Goal: Information Seeking & Learning: Learn about a topic

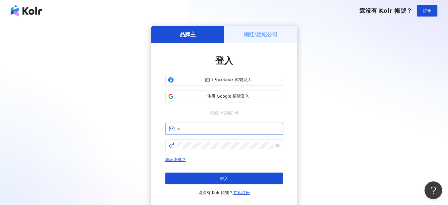
click at [187, 130] on input "text" at bounding box center [228, 128] width 102 height 6
type input "**********"
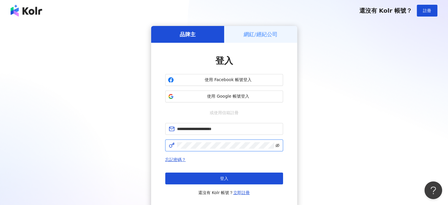
click at [277, 144] on icon "eye-invisible" at bounding box center [277, 145] width 4 height 4
click at [277, 144] on icon "eye" at bounding box center [277, 145] width 4 height 3
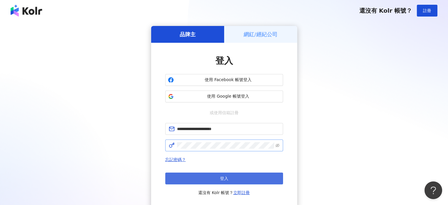
click at [226, 178] on span "登入" at bounding box center [224, 178] width 8 height 5
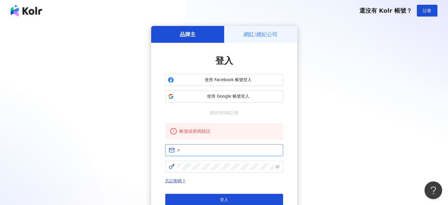
click at [194, 150] on input "text" at bounding box center [228, 150] width 102 height 6
type input "**********"
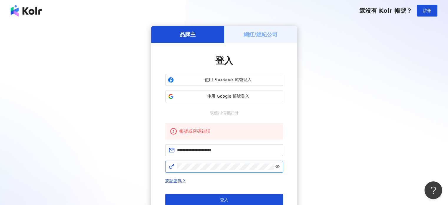
click at [277, 165] on icon "eye-invisible" at bounding box center [277, 167] width 4 height 4
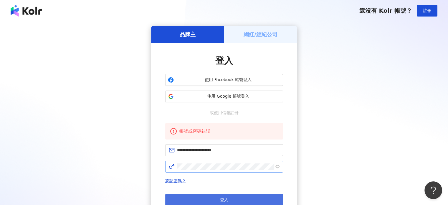
click at [222, 201] on span "登入" at bounding box center [224, 199] width 8 height 5
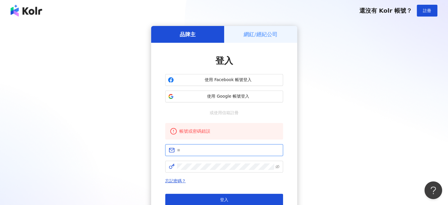
click at [198, 149] on input "text" at bounding box center [228, 150] width 102 height 6
type input "**********"
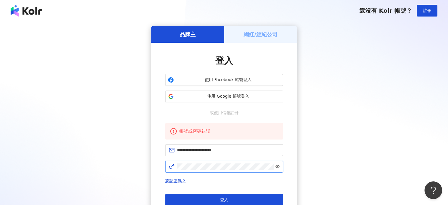
click at [278, 165] on icon "eye-invisible" at bounding box center [277, 167] width 4 height 4
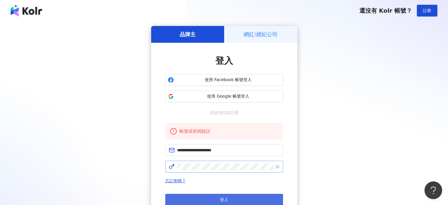
click at [220, 199] on span "登入" at bounding box center [224, 199] width 8 height 5
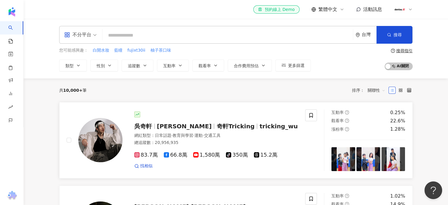
click at [290, 153] on div "83.7萬 66.8萬 1,580萬 tiktok-icon 350萬 15.2萬" at bounding box center [216, 155] width 164 height 6
click at [119, 37] on input "search" at bounding box center [227, 35] width 245 height 11
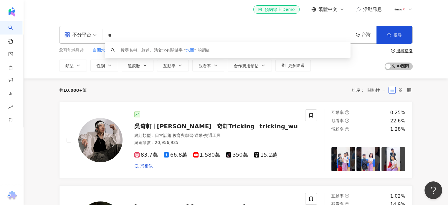
type input "**"
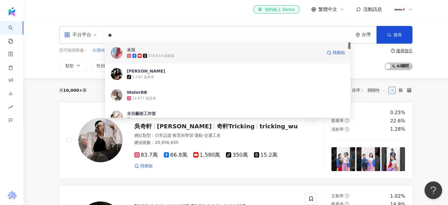
click at [127, 49] on div "水兒" at bounding box center [131, 50] width 8 height 6
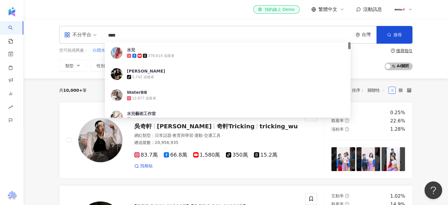
type input "****"
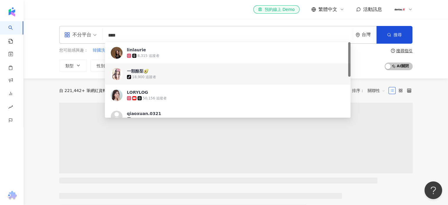
click at [140, 74] on div "tiktok-icon 18,900 追蹤者" at bounding box center [236, 77] width 218 height 6
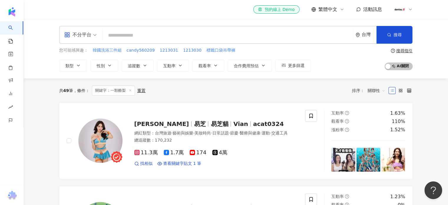
click at [114, 38] on input "search" at bounding box center [227, 35] width 245 height 11
paste input "********"
type input "********"
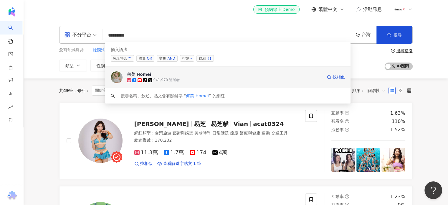
click at [118, 76] on img at bounding box center [117, 77] width 12 height 12
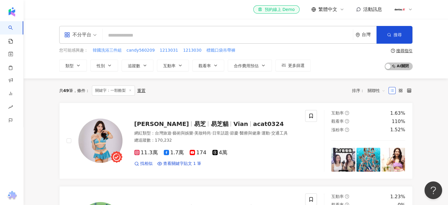
click at [123, 35] on input "search" at bounding box center [227, 35] width 245 height 11
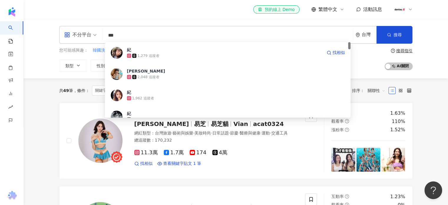
type input "**"
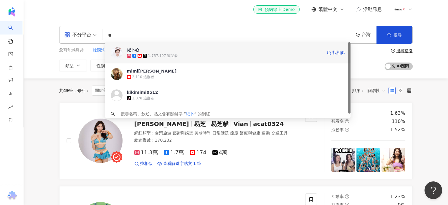
click at [141, 50] on span "紀卜心" at bounding box center [224, 50] width 195 height 6
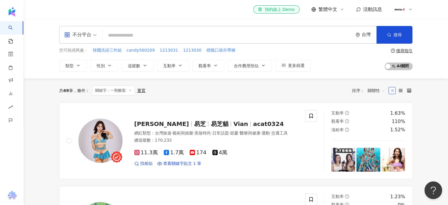
click at [118, 35] on input "search" at bounding box center [227, 35] width 245 height 11
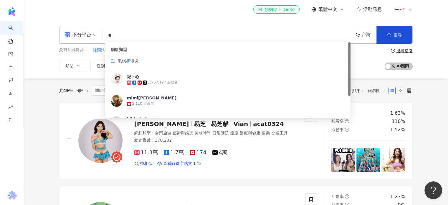
type input "*"
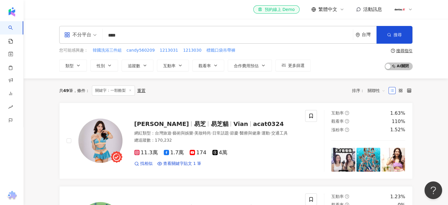
type input "****"
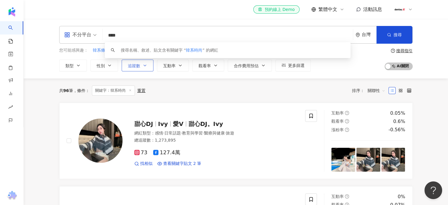
click at [140, 64] on button "追蹤數" at bounding box center [138, 65] width 32 height 12
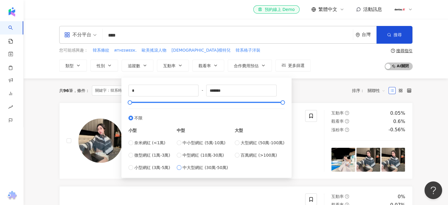
click at [194, 168] on span "中大型網紅 (30萬-50萬)" at bounding box center [204, 167] width 45 height 6
type input "******"
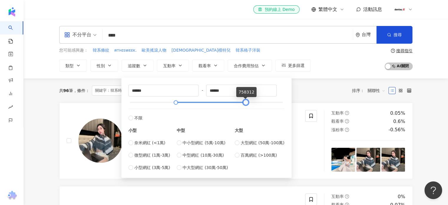
type input "******"
drag, startPoint x: 205, startPoint y: 99, endPoint x: 244, endPoint y: 101, distance: 39.5
click at [244, 101] on div at bounding box center [245, 102] width 3 height 3
click at [272, 123] on div "大型 大型網紅 (50萬-100萬) 百萬網紅 (>100萬)" at bounding box center [260, 145] width 50 height 49
click at [246, 102] on div at bounding box center [245, 102] width 3 height 3
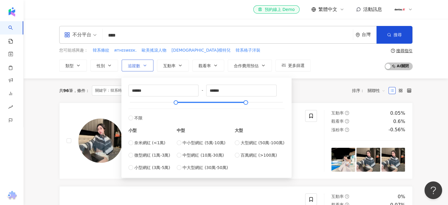
click at [145, 65] on icon "button" at bounding box center [145, 65] width 2 height 1
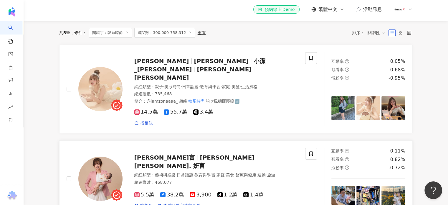
scroll to position [29, 0]
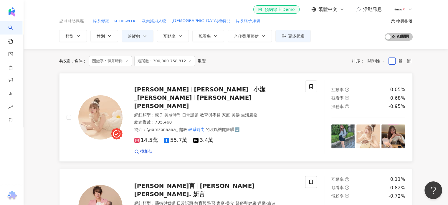
click at [103, 119] on img at bounding box center [100, 117] width 44 height 44
click at [144, 137] on span "14.5萬" at bounding box center [146, 140] width 24 height 6
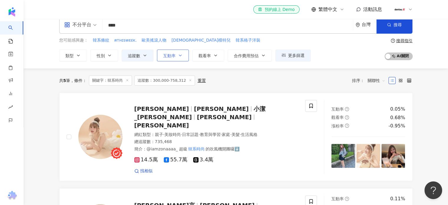
scroll to position [0, 0]
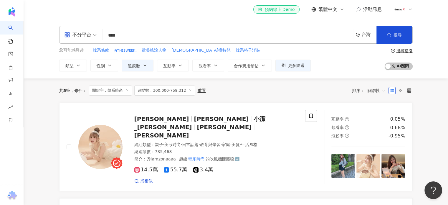
drag, startPoint x: 129, startPoint y: 34, endPoint x: 0, endPoint y: 14, distance: 130.7
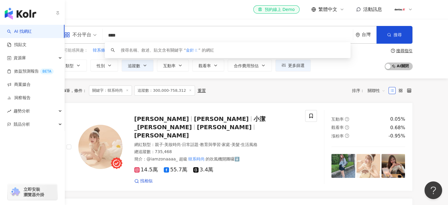
type input "***"
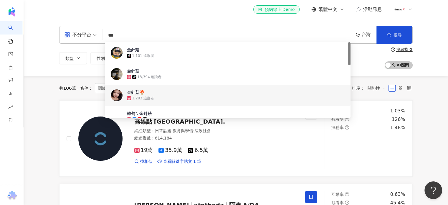
scroll to position [29, 0]
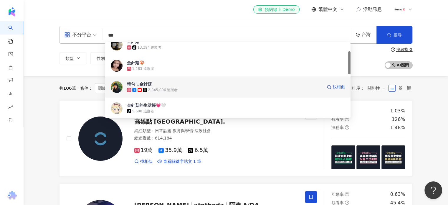
click at [138, 85] on div "韓勾ㄟ金針菇" at bounding box center [139, 84] width 25 height 6
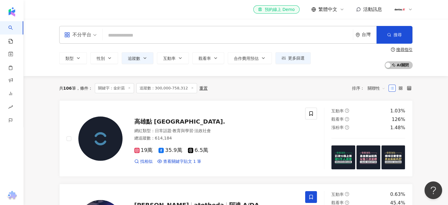
click at [127, 36] on input "search" at bounding box center [227, 35] width 245 height 11
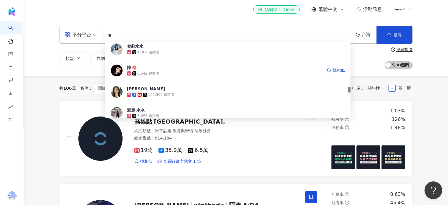
scroll to position [647, 0]
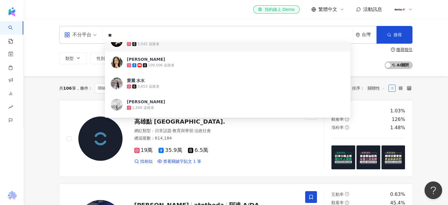
drag, startPoint x: 118, startPoint y: 34, endPoint x: 99, endPoint y: 33, distance: 18.3
click at [99, 33] on div "不分平台 ** 台灣 搜尋 779c53b6-2bf1-49f7-87b2-01986c45deab b3249dd7-206f-4d77-b8dd-68e4…" at bounding box center [235, 35] width 353 height 18
type input "**"
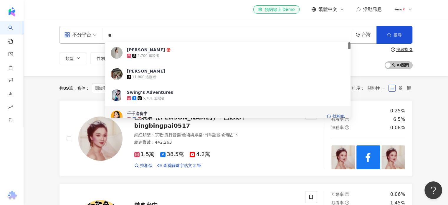
click at [134, 114] on div "千千進食中" at bounding box center [137, 113] width 21 height 6
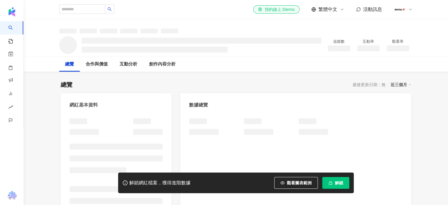
click at [327, 183] on button "解鎖" at bounding box center [335, 183] width 27 height 12
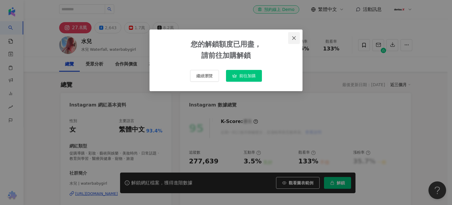
click at [298, 37] on span "Close" at bounding box center [294, 38] width 12 height 5
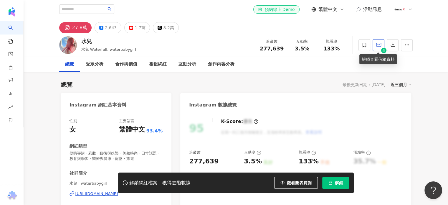
click at [380, 47] on span "button" at bounding box center [378, 44] width 5 height 6
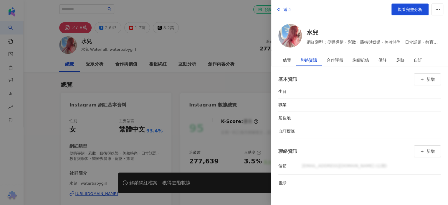
click at [214, 42] on div at bounding box center [224, 102] width 448 height 205
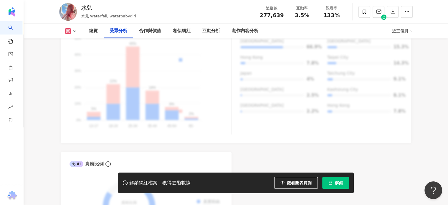
scroll to position [500, 0]
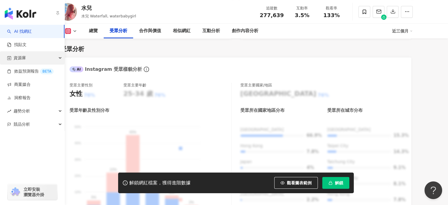
click at [20, 58] on span "資源庫" at bounding box center [20, 57] width 12 height 13
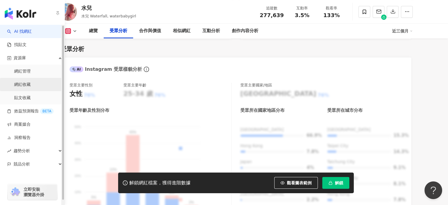
click at [28, 82] on link "網紅收藏" at bounding box center [22, 85] width 16 height 6
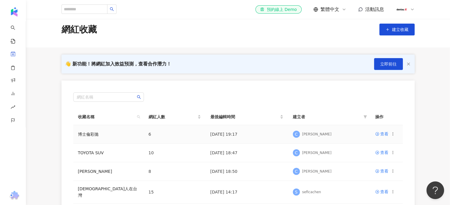
scroll to position [29, 0]
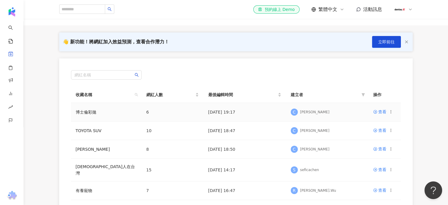
click at [390, 112] on icon at bounding box center [390, 111] width 4 height 4
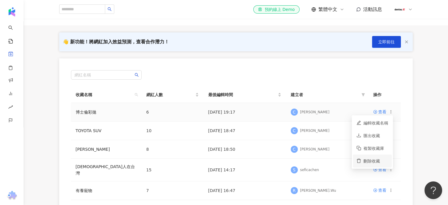
click at [377, 163] on div "刪除收藏" at bounding box center [375, 160] width 25 height 6
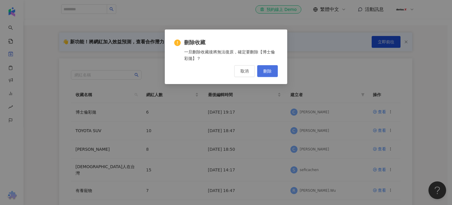
click at [263, 70] on span "刪除" at bounding box center [267, 71] width 8 height 5
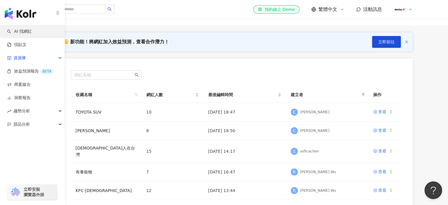
click at [24, 32] on link "AI 找網紅" at bounding box center [19, 32] width 25 height 6
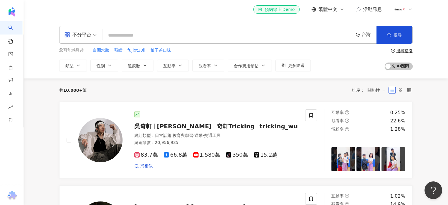
click at [134, 38] on input "search" at bounding box center [227, 35] width 245 height 11
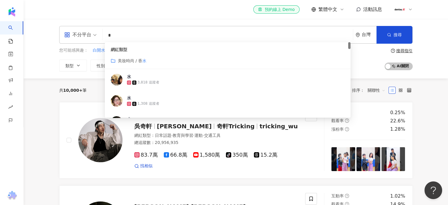
click at [155, 33] on input "*" at bounding box center [227, 35] width 245 height 11
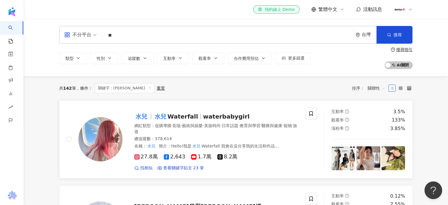
type input "**"
click at [148, 115] on span "水兒" at bounding box center [143, 116] width 19 height 7
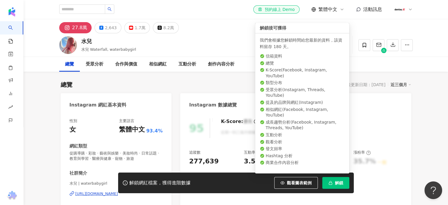
click at [336, 182] on span "解鎖" at bounding box center [339, 182] width 8 height 5
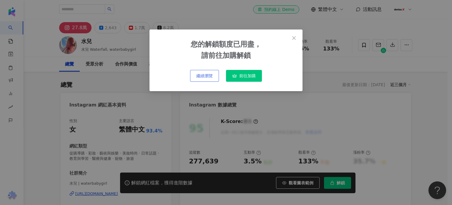
click at [207, 75] on span "繼續瀏覽" at bounding box center [204, 75] width 16 height 5
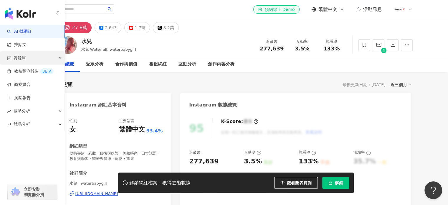
click at [24, 59] on span "資源庫" at bounding box center [20, 57] width 12 height 13
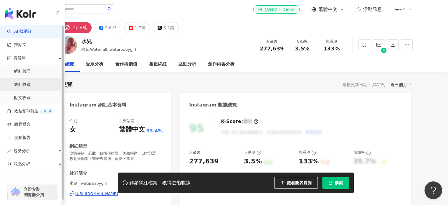
click at [27, 83] on link "網紅收藏" at bounding box center [22, 85] width 16 height 6
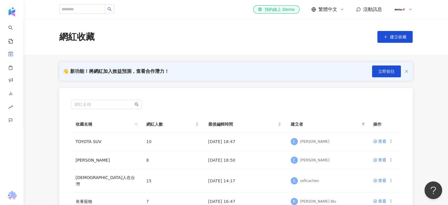
click at [165, 46] on div "網紅收藏 建立收藏" at bounding box center [236, 37] width 424 height 36
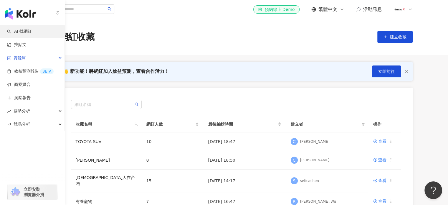
click at [11, 29] on link "AI 找網紅" at bounding box center [19, 32] width 25 height 6
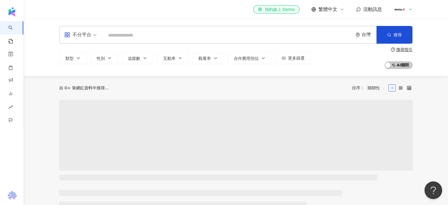
click at [136, 35] on input "search" at bounding box center [227, 35] width 245 height 11
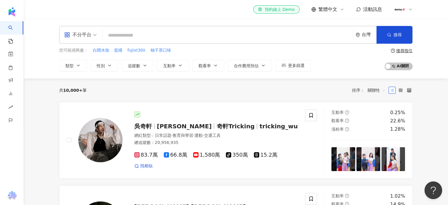
drag, startPoint x: 131, startPoint y: 42, endPoint x: 129, endPoint y: 38, distance: 4.2
click at [130, 39] on div "不分平台 台灣 搜尋" at bounding box center [235, 35] width 353 height 18
click at [111, 33] on input "search" at bounding box center [227, 35] width 245 height 11
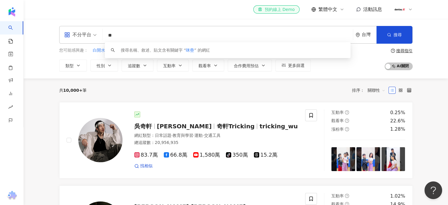
type input "**"
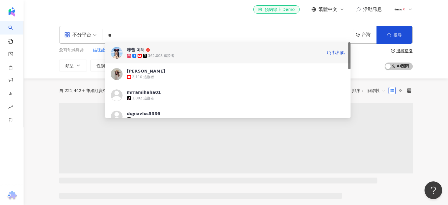
click at [141, 51] on div "咪蕾 미래" at bounding box center [136, 50] width 18 height 6
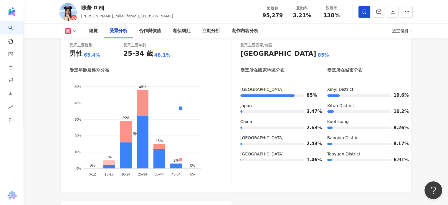
scroll to position [471, 0]
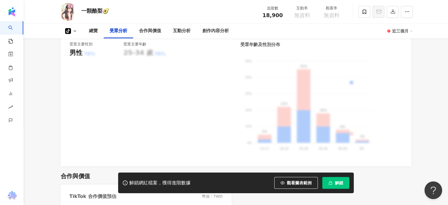
scroll to position [383, 0]
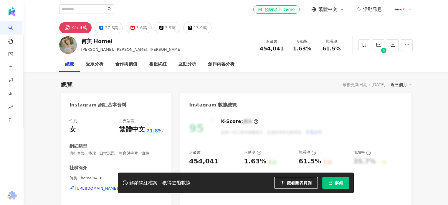
click at [336, 182] on span "解鎖" at bounding box center [339, 182] width 8 height 5
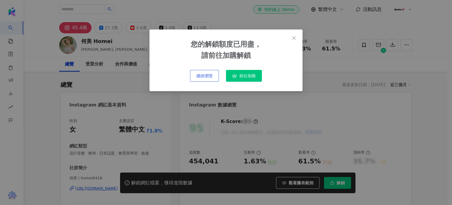
click at [204, 77] on span "繼續瀏覽" at bounding box center [204, 75] width 16 height 5
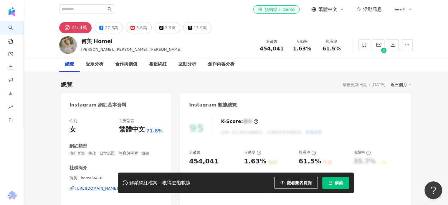
click at [388, 132] on div "95 K-Score : 優良 近期一到三個月積極發文，且漲粉率與互動率高。 查看說明" at bounding box center [295, 128] width 213 height 20
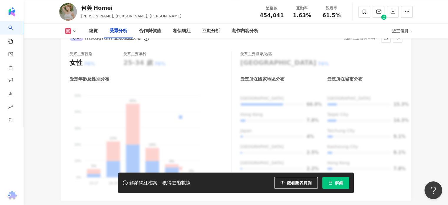
scroll to position [530, 0]
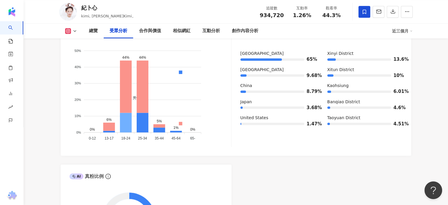
scroll to position [559, 0]
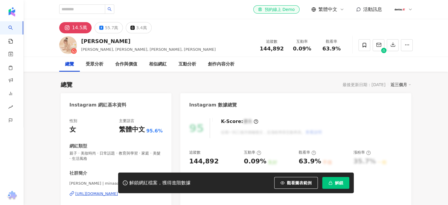
click at [69, 46] on img at bounding box center [68, 45] width 18 height 18
click at [87, 43] on div "Mina" at bounding box center [148, 40] width 134 height 7
click at [271, 49] on span "144,892" at bounding box center [272, 48] width 24 height 6
click at [70, 26] on icon at bounding box center [67, 27] width 7 height 7
drag, startPoint x: 67, startPoint y: 26, endPoint x: 135, endPoint y: 36, distance: 68.6
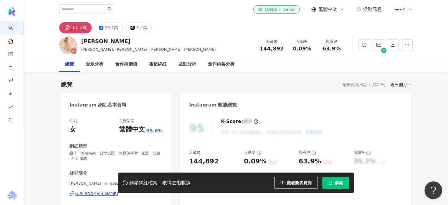
click at [68, 27] on icon at bounding box center [67, 28] width 4 height 4
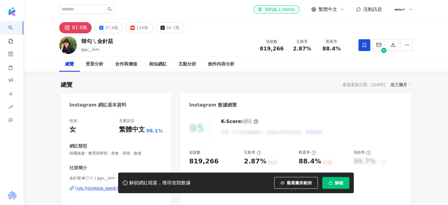
click at [339, 186] on button "解鎖" at bounding box center [335, 183] width 27 height 12
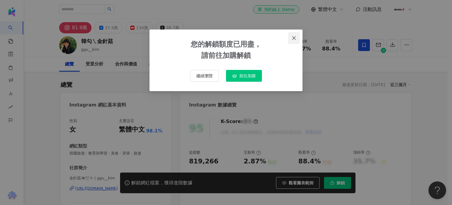
click at [294, 37] on icon "close" at bounding box center [294, 38] width 4 height 4
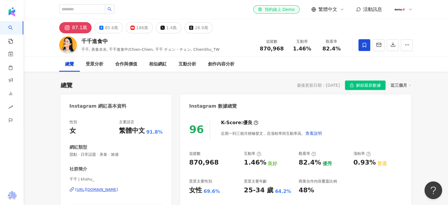
click at [70, 26] on icon at bounding box center [67, 27] width 7 height 7
click at [73, 29] on div "87.1萬" at bounding box center [79, 28] width 15 height 8
click at [407, 45] on icon "button" at bounding box center [406, 44] width 5 height 5
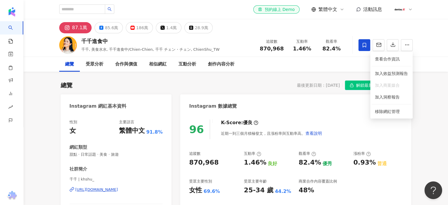
drag, startPoint x: 230, startPoint y: 40, endPoint x: 190, endPoint y: 36, distance: 40.8
click at [227, 39] on div "千千進食中 千千, 美食水水, 千千進食中/Chien-Chien, 千千 チェン・チェン, ChienShu_TW 追蹤數 870,968 互動率 1.46…" at bounding box center [235, 44] width 377 height 23
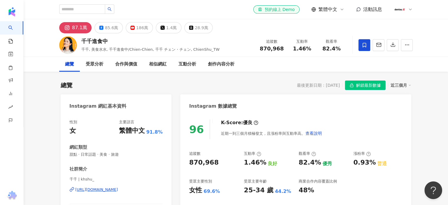
click at [66, 25] on icon at bounding box center [67, 27] width 7 height 7
click at [75, 46] on img at bounding box center [68, 45] width 18 height 18
click at [77, 30] on div "87.1萬" at bounding box center [79, 28] width 15 height 8
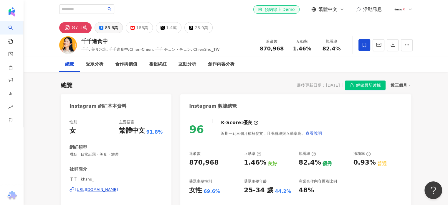
click at [107, 30] on div "85.6萬" at bounding box center [111, 28] width 13 height 8
click at [72, 28] on div "87.1萬" at bounding box center [79, 28] width 15 height 8
click at [408, 47] on icon "button" at bounding box center [406, 44] width 5 height 5
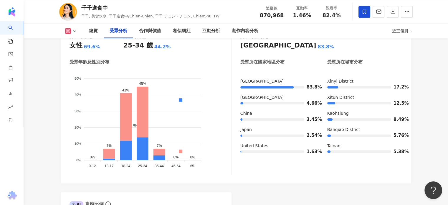
scroll to position [500, 0]
